Goal: Navigation & Orientation: Find specific page/section

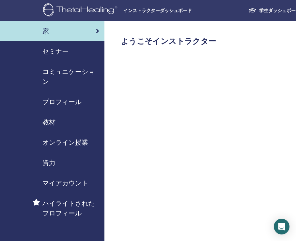
click at [90, 11] on img at bounding box center [81, 10] width 76 height 15
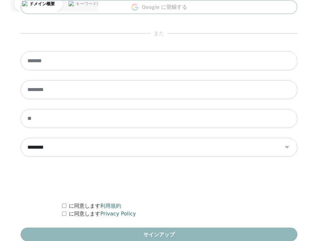
scroll to position [387, 0]
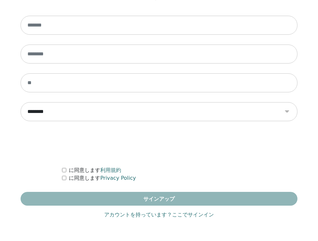
click at [142, 216] on link "アカウントを持っています？ここでサインイン" at bounding box center [159, 214] width 110 height 8
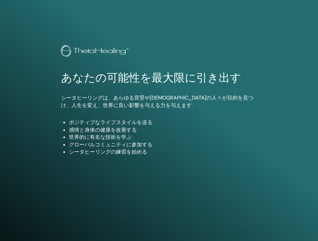
scroll to position [387, 0]
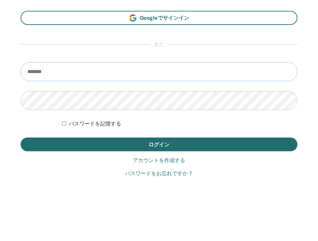
click at [116, 74] on input "email" at bounding box center [159, 71] width 277 height 19
type input "**********"
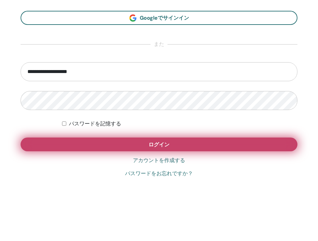
click at [89, 145] on button "ログイン" at bounding box center [159, 144] width 277 height 14
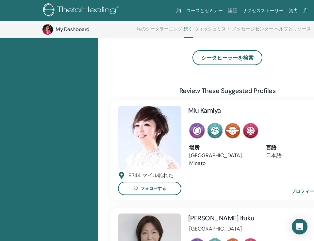
scroll to position [518, 0]
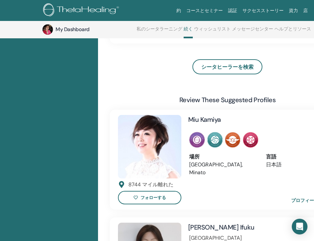
click at [155, 115] on img at bounding box center [149, 146] width 63 height 63
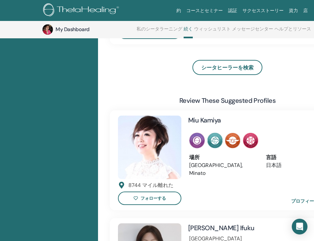
scroll to position [518, 0]
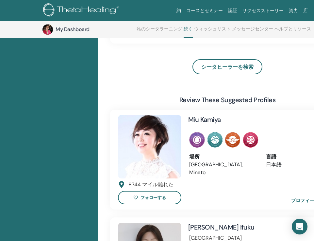
click at [133, 115] on img at bounding box center [149, 146] width 63 height 63
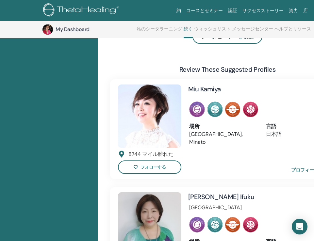
scroll to position [558, 0]
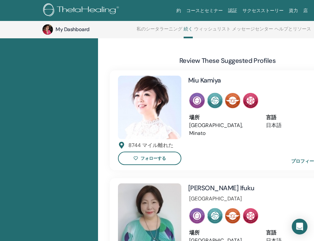
click at [144, 183] on img at bounding box center [149, 214] width 63 height 63
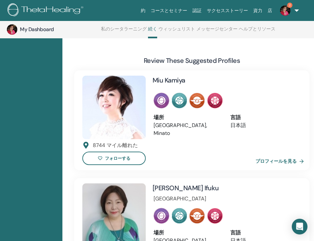
scroll to position [558, 36]
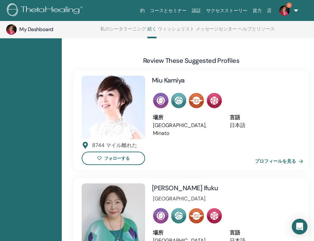
click at [280, 154] on link "プロフィールを見る" at bounding box center [280, 160] width 51 height 13
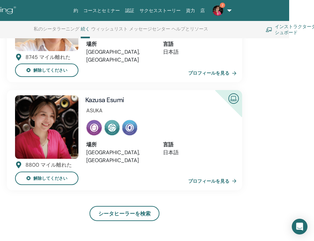
scroll to position [352, 103]
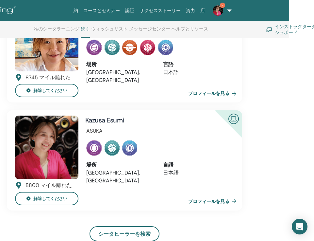
click at [202, 194] on link "プロフィールを見る" at bounding box center [213, 200] width 51 height 13
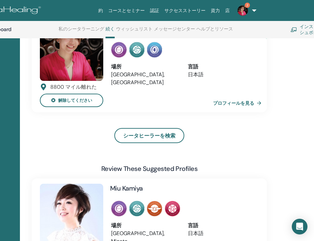
scroll to position [372, 78]
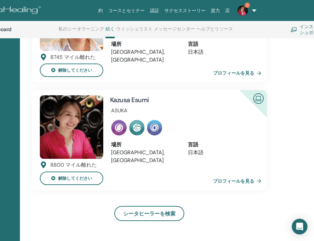
click at [224, 174] on link "プロフィールを見る" at bounding box center [238, 180] width 51 height 13
click at [242, 11] on img at bounding box center [243, 10] width 10 height 10
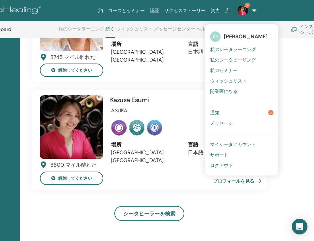
click at [242, 11] on img at bounding box center [243, 10] width 10 height 10
